Goal: Obtain resource: Download file/media

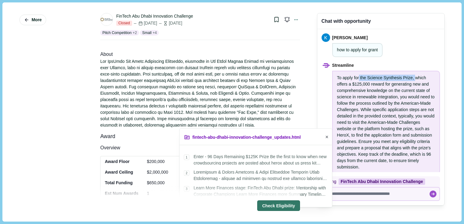
scroll to position [13, 0]
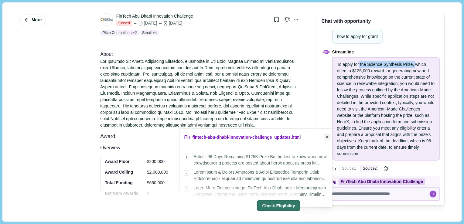
click at [327, 135] on button "Close" at bounding box center [327, 137] width 6 height 6
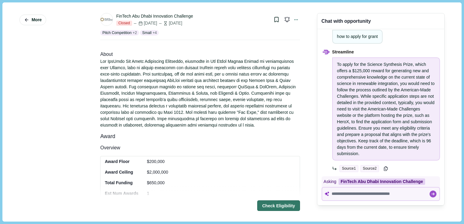
click at [260, 62] on div at bounding box center [200, 93] width 200 height 70
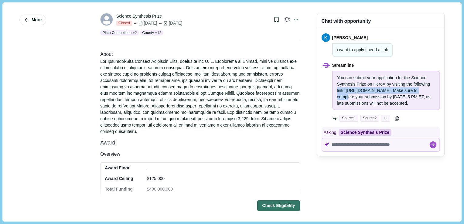
scroll to position [706, 0]
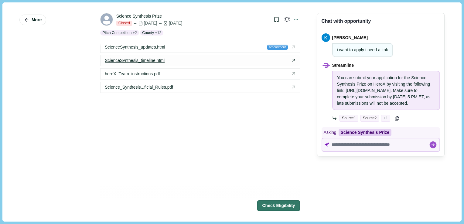
click at [153, 57] on span "ScienceSynthesis_timeline.html" at bounding box center [135, 60] width 60 height 6
click at [133, 71] on span "heroX_Team_instructions.pdf" at bounding box center [132, 74] width 55 height 6
